Goal: Task Accomplishment & Management: Manage account settings

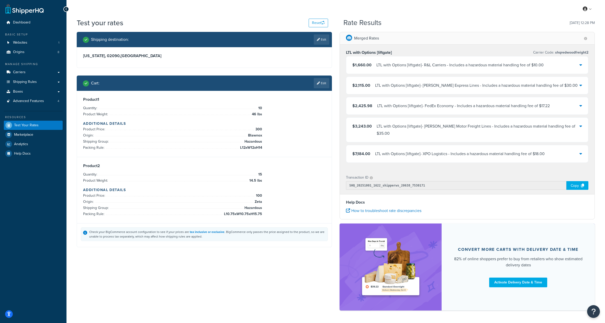
click at [429, 107] on div "LTL with Options [liftgate] - FedEx Economy - Includes a hazardous material han…" at bounding box center [463, 105] width 172 height 7
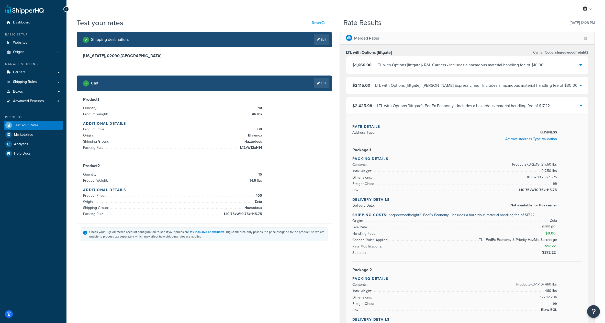
click at [426, 110] on div "$2,425.98 LTL with Options [liftgate] - FedEx Economy - Includes a hazardous ma…" at bounding box center [467, 105] width 242 height 17
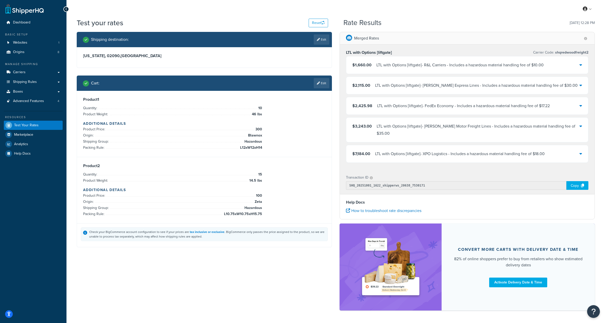
click at [431, 128] on div "LTL with Options [liftgate] - Saia Motor Freight Lines - Includes a hazardous m…" at bounding box center [477, 130] width 203 height 14
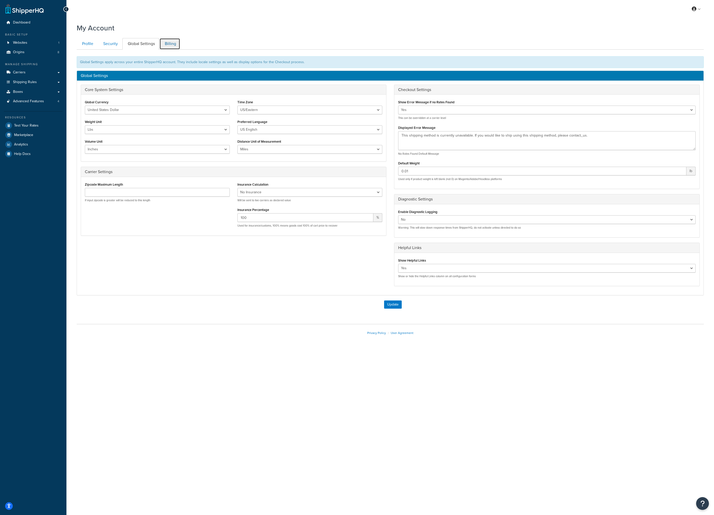
click at [170, 46] on link "Billing" at bounding box center [169, 43] width 21 height 11
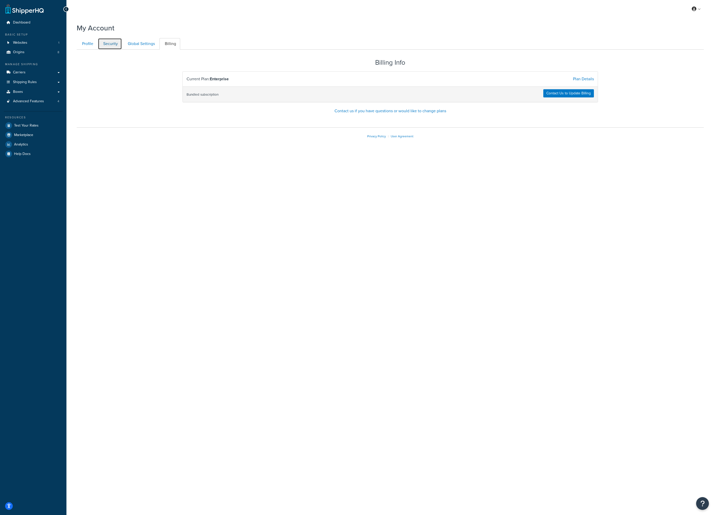
click at [113, 44] on link "Security" at bounding box center [110, 43] width 24 height 11
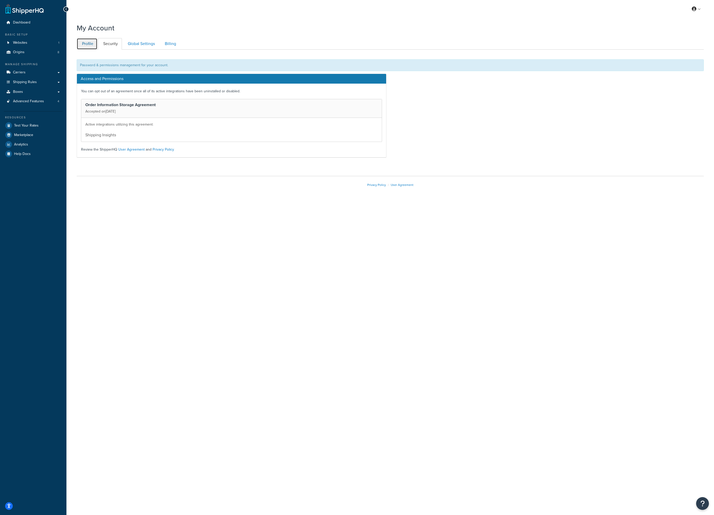
click at [85, 44] on link "Profile" at bounding box center [87, 43] width 21 height 11
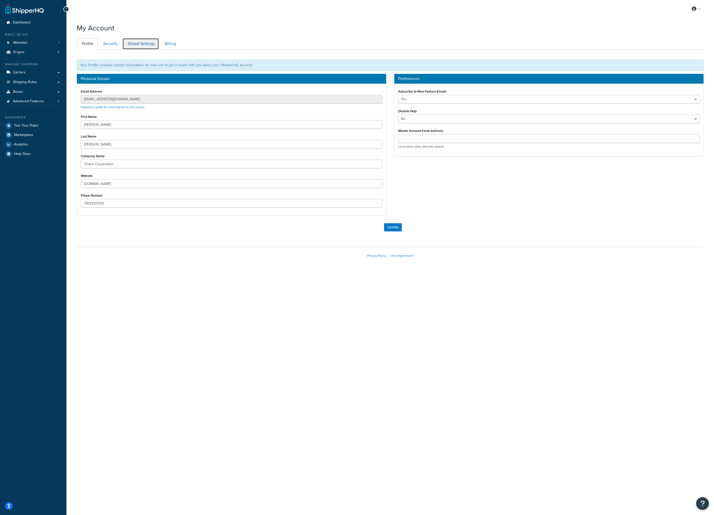
click at [140, 44] on link "Global Settings" at bounding box center [140, 43] width 37 height 11
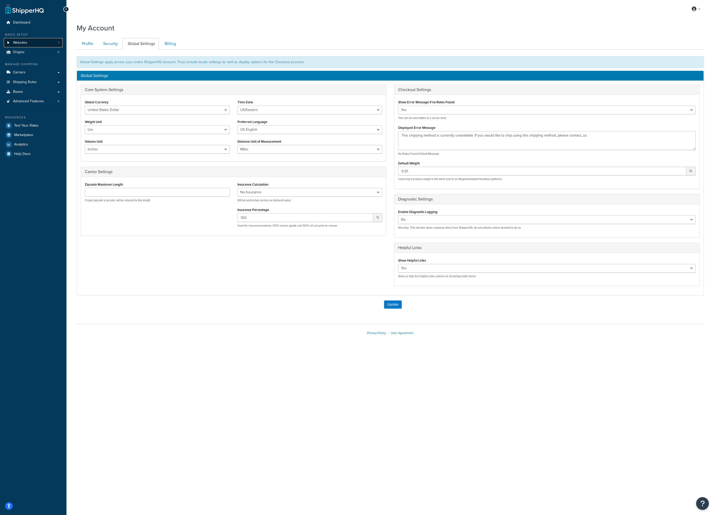
click at [14, 42] on span "Websites" at bounding box center [20, 43] width 14 height 4
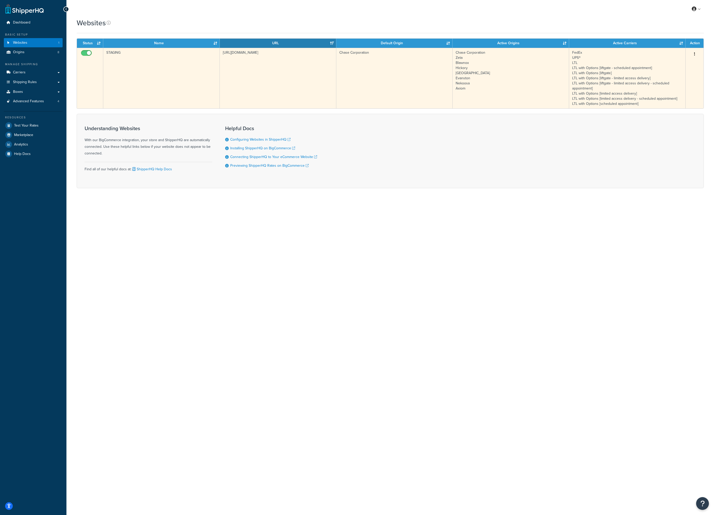
click at [132, 84] on td "STAGING" at bounding box center [161, 78] width 117 height 61
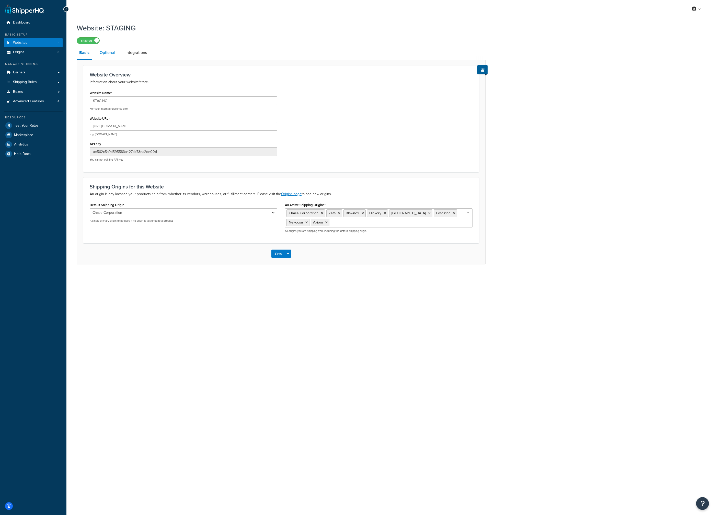
click at [100, 52] on link "Optional" at bounding box center [107, 53] width 21 height 12
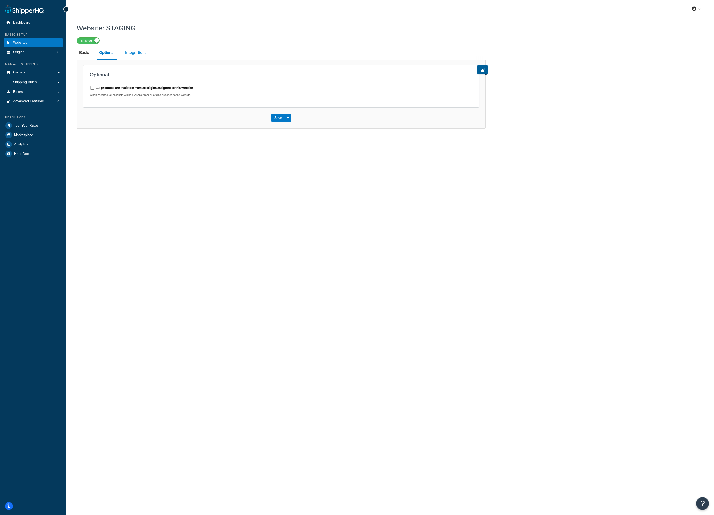
click at [129, 54] on link "Integrations" at bounding box center [135, 53] width 27 height 12
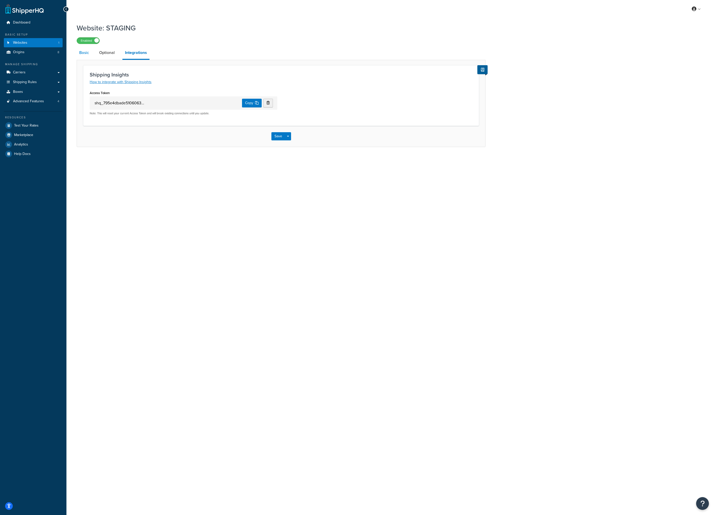
click at [82, 53] on link "Basic" at bounding box center [84, 53] width 15 height 12
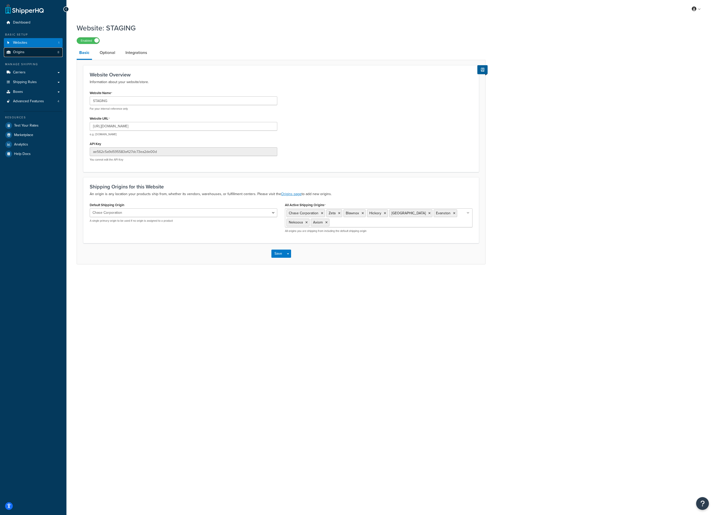
click at [24, 55] on link "Origins 8" at bounding box center [33, 52] width 59 height 9
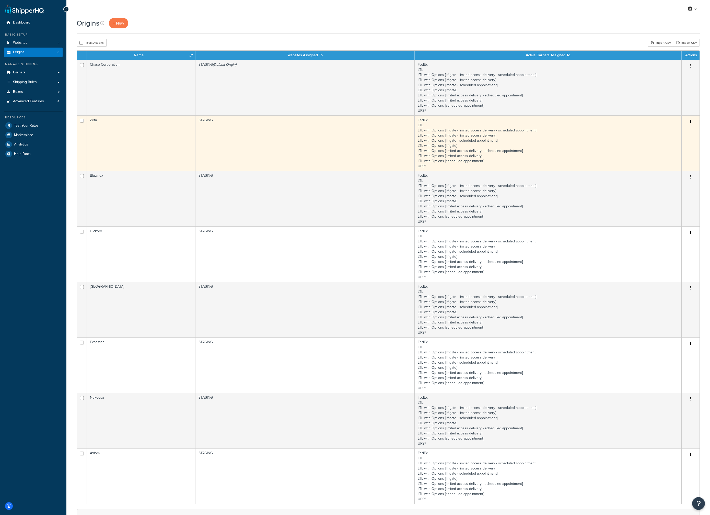
click at [138, 140] on td "Zeta" at bounding box center [141, 142] width 109 height 55
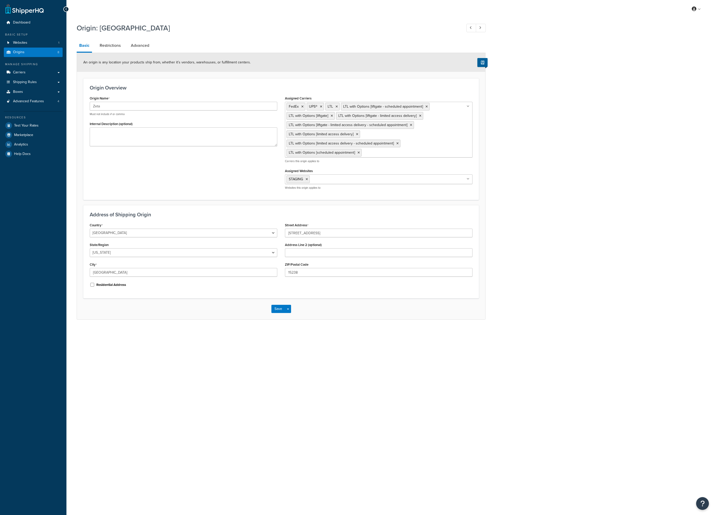
select select "38"
click at [136, 47] on link "Advanced" at bounding box center [140, 45] width 24 height 12
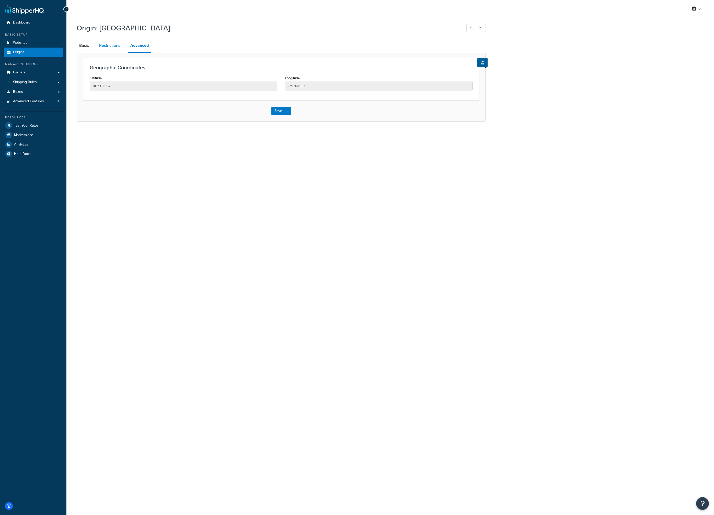
click at [104, 44] on link "Restrictions" at bounding box center [110, 45] width 26 height 12
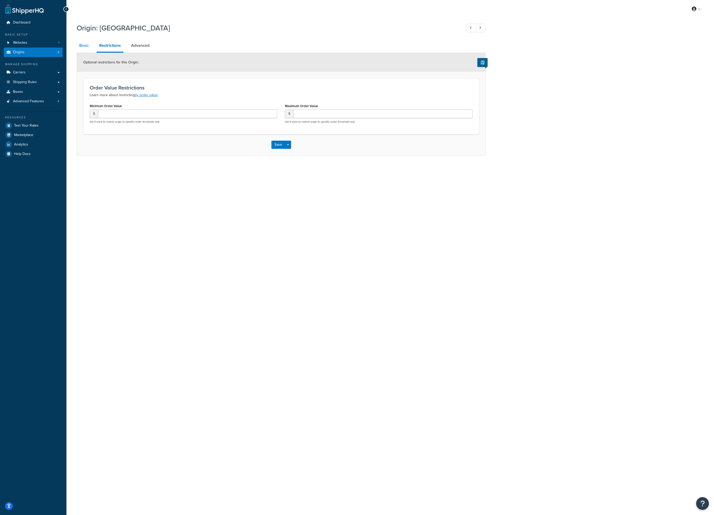
click at [79, 46] on link "Basic" at bounding box center [84, 45] width 15 height 12
select select "38"
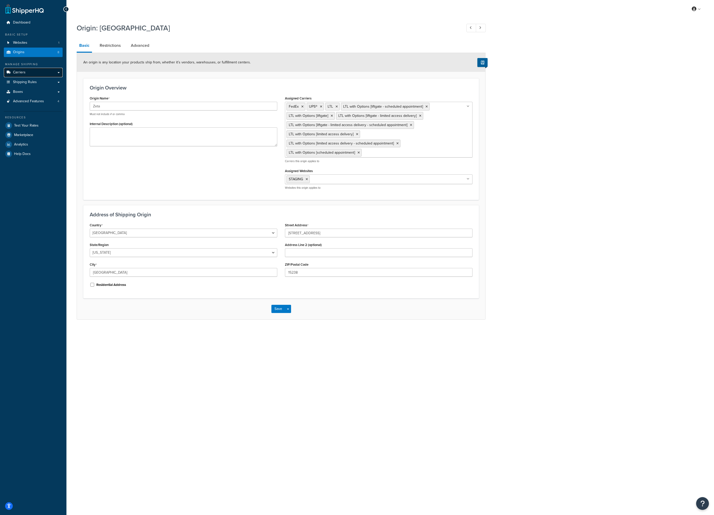
click at [37, 72] on link "Carriers" at bounding box center [33, 72] width 59 height 9
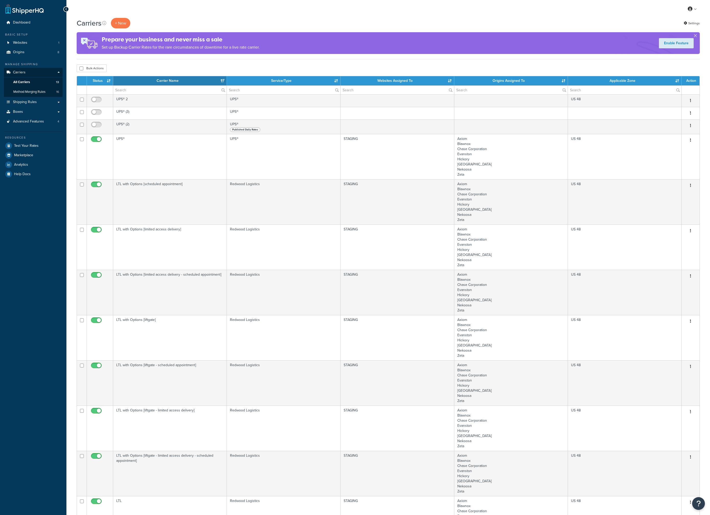
select select "15"
click at [37, 90] on span "Method Merging Rules" at bounding box center [29, 92] width 32 height 4
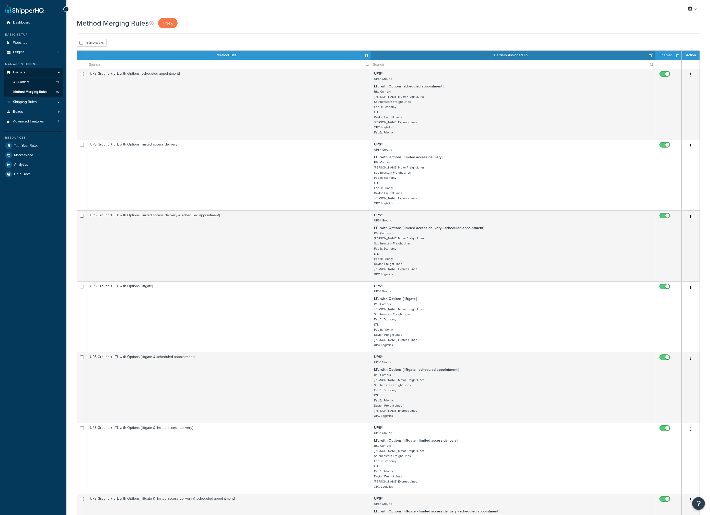
select select "15"
click at [29, 102] on span "Shipping Rules" at bounding box center [25, 102] width 24 height 4
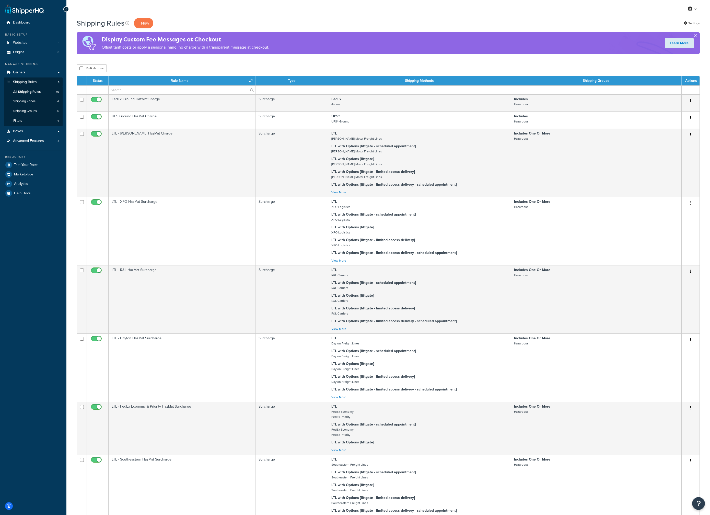
click at [179, 66] on div "Bulk Actions Duplicate Delete" at bounding box center [388, 68] width 623 height 8
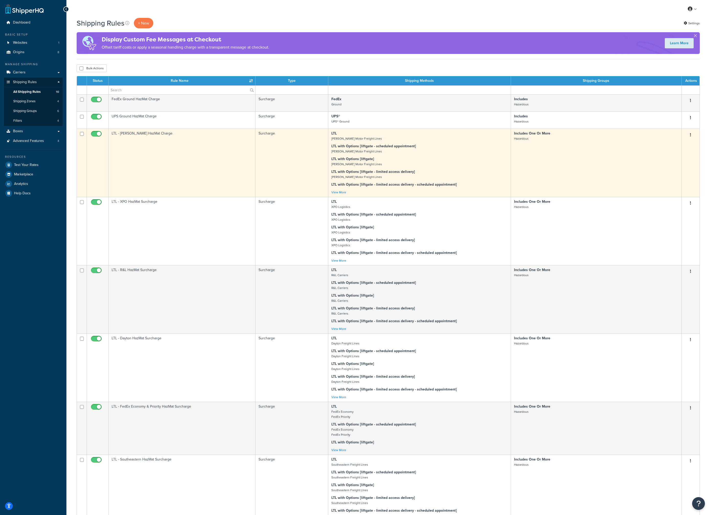
click at [94, 133] on input "checkbox" at bounding box center [97, 135] width 14 height 6
checkbox input "false"
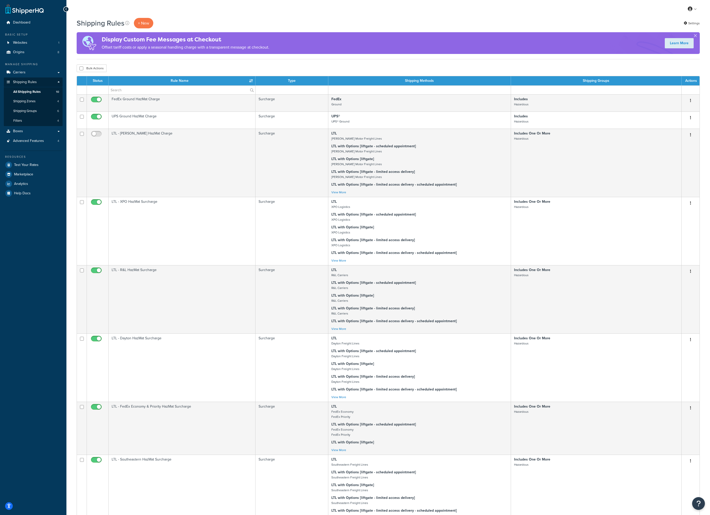
click at [66, 11] on icon at bounding box center [66, 9] width 2 height 4
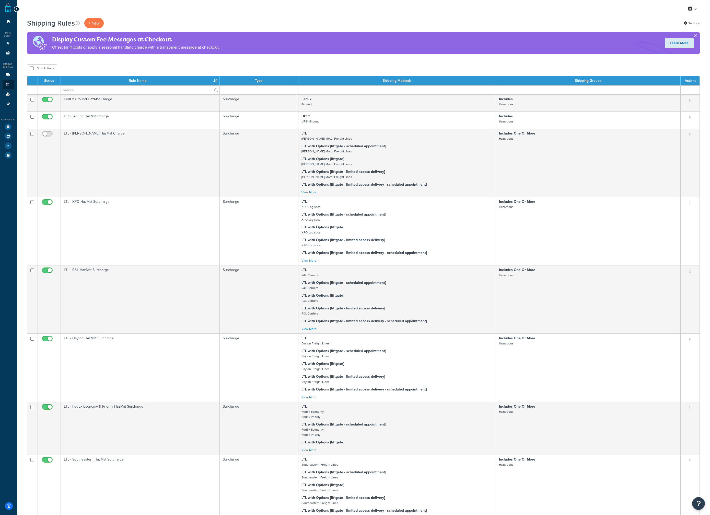
click at [16, 9] on icon at bounding box center [16, 9] width 2 height 4
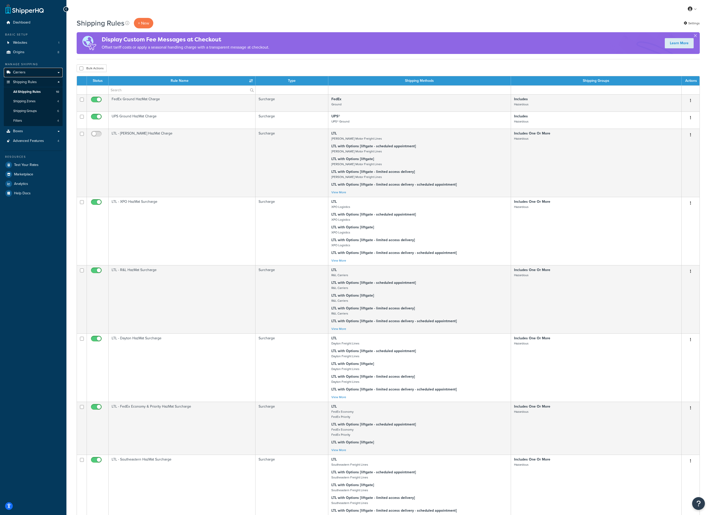
click at [25, 75] on link "Carriers" at bounding box center [33, 72] width 59 height 9
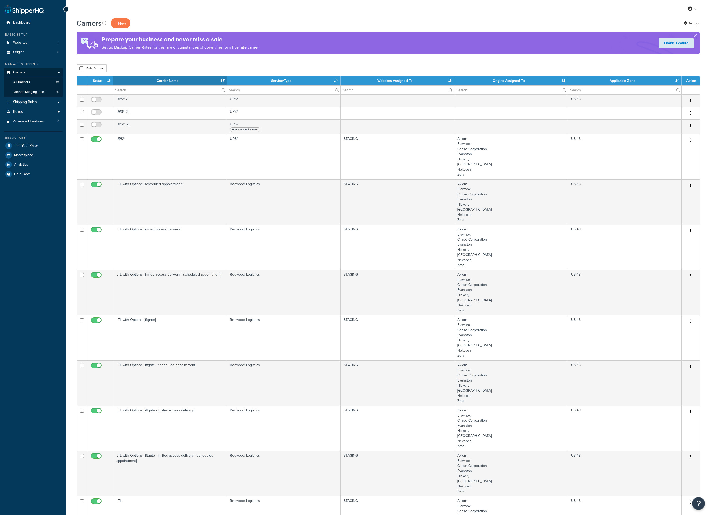
select select "15"
click at [22, 102] on span "Shipping Rules" at bounding box center [25, 102] width 24 height 4
